Goal: Find specific page/section: Find specific page/section

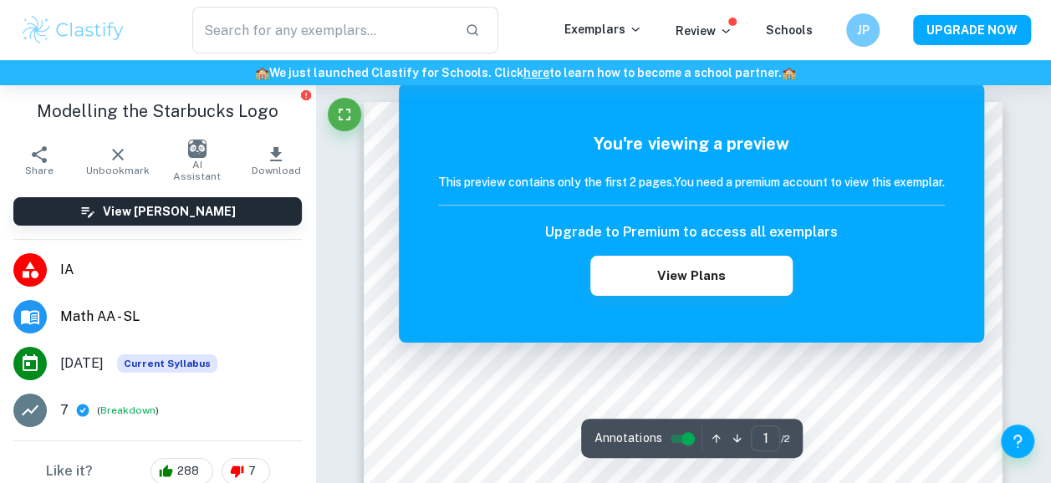
click at [537, 74] on link "here" at bounding box center [536, 72] width 26 height 13
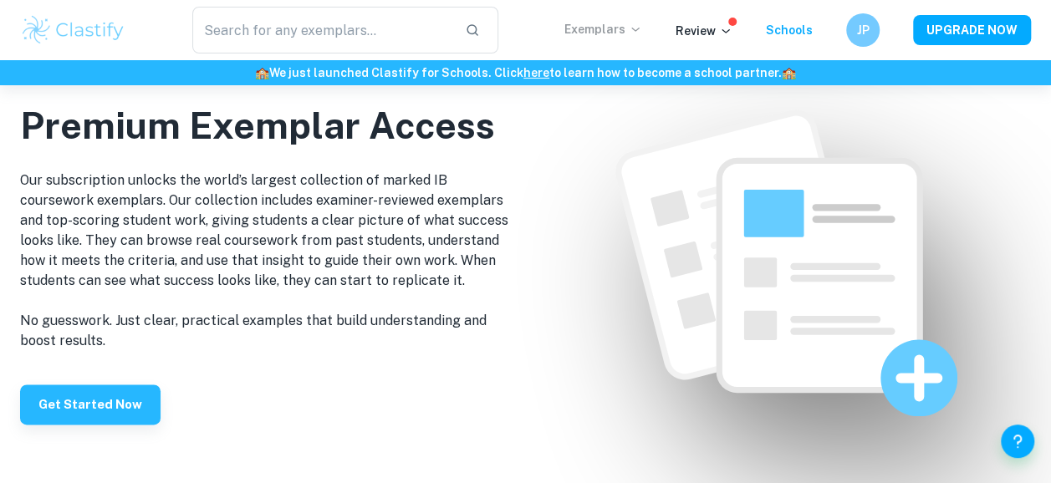
scroll to position [885, 0]
